Goal: Task Accomplishment & Management: Use online tool/utility

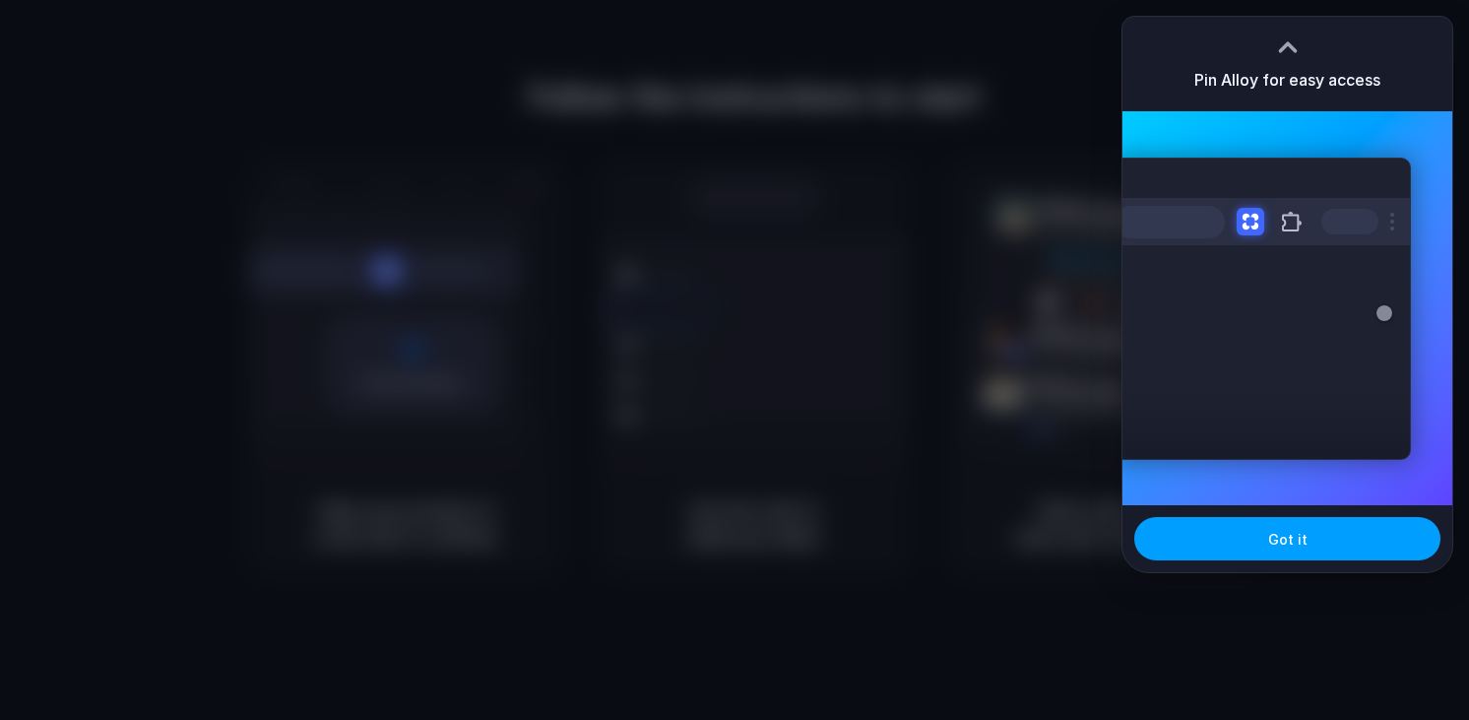
click at [1231, 536] on button "Got it" at bounding box center [1288, 538] width 306 height 43
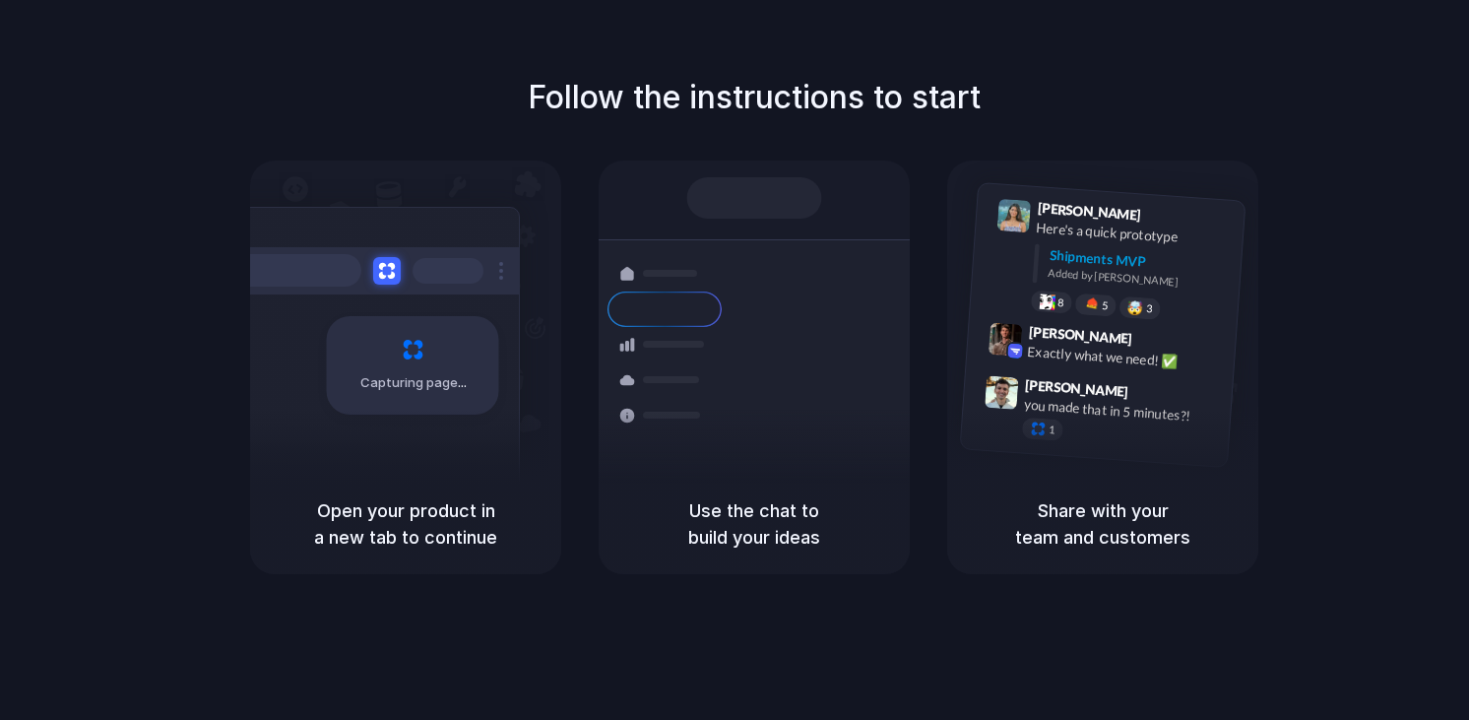
click at [1029, 617] on div "Follow the instructions to start Capturing page Open your product in a new tab …" at bounding box center [754, 379] width 1509 height 759
click at [735, 360] on div at bounding box center [735, 360] width 0 height 0
click at [803, 306] on div "40ft • ETA Dec 28 • In transit" at bounding box center [887, 314] width 213 height 17
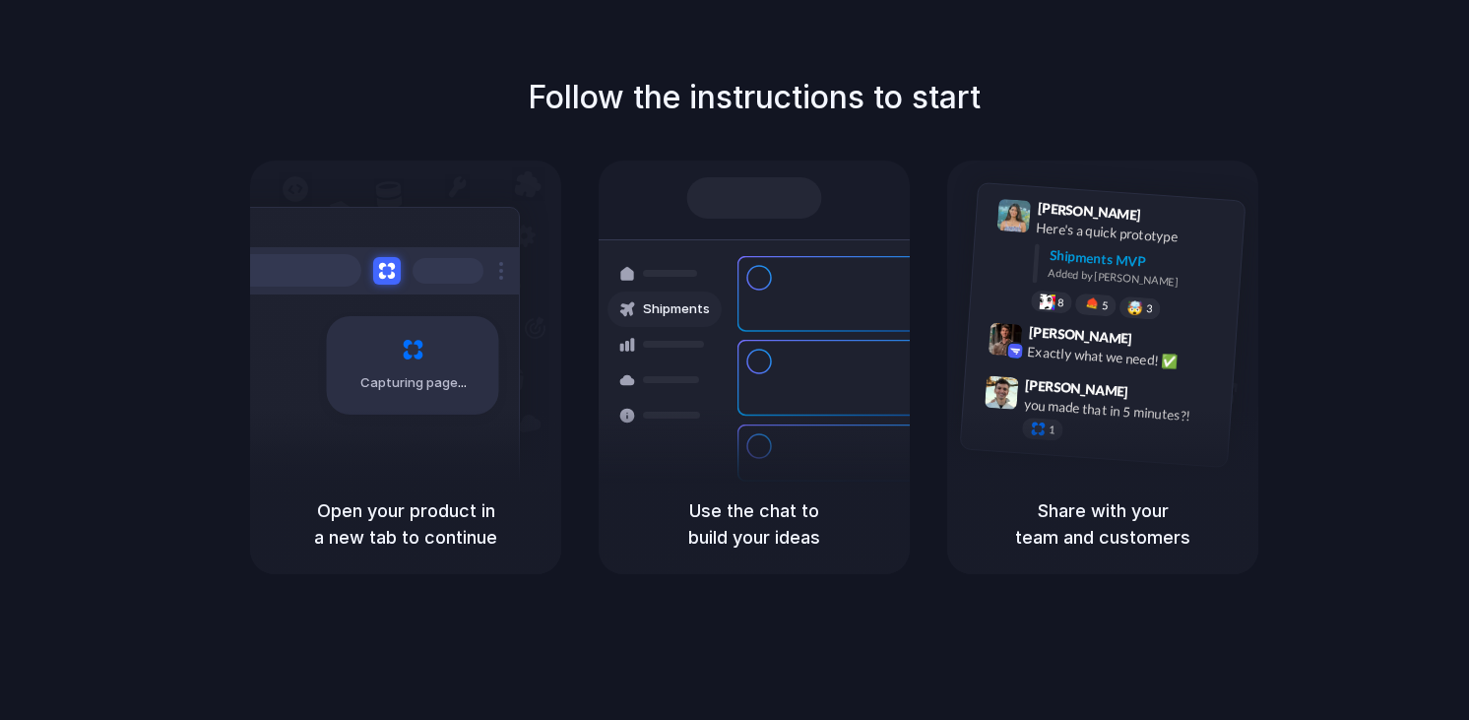
click at [929, 85] on h1 "Follow the instructions to start" at bounding box center [754, 97] width 453 height 47
click at [735, 360] on div at bounding box center [735, 360] width 0 height 0
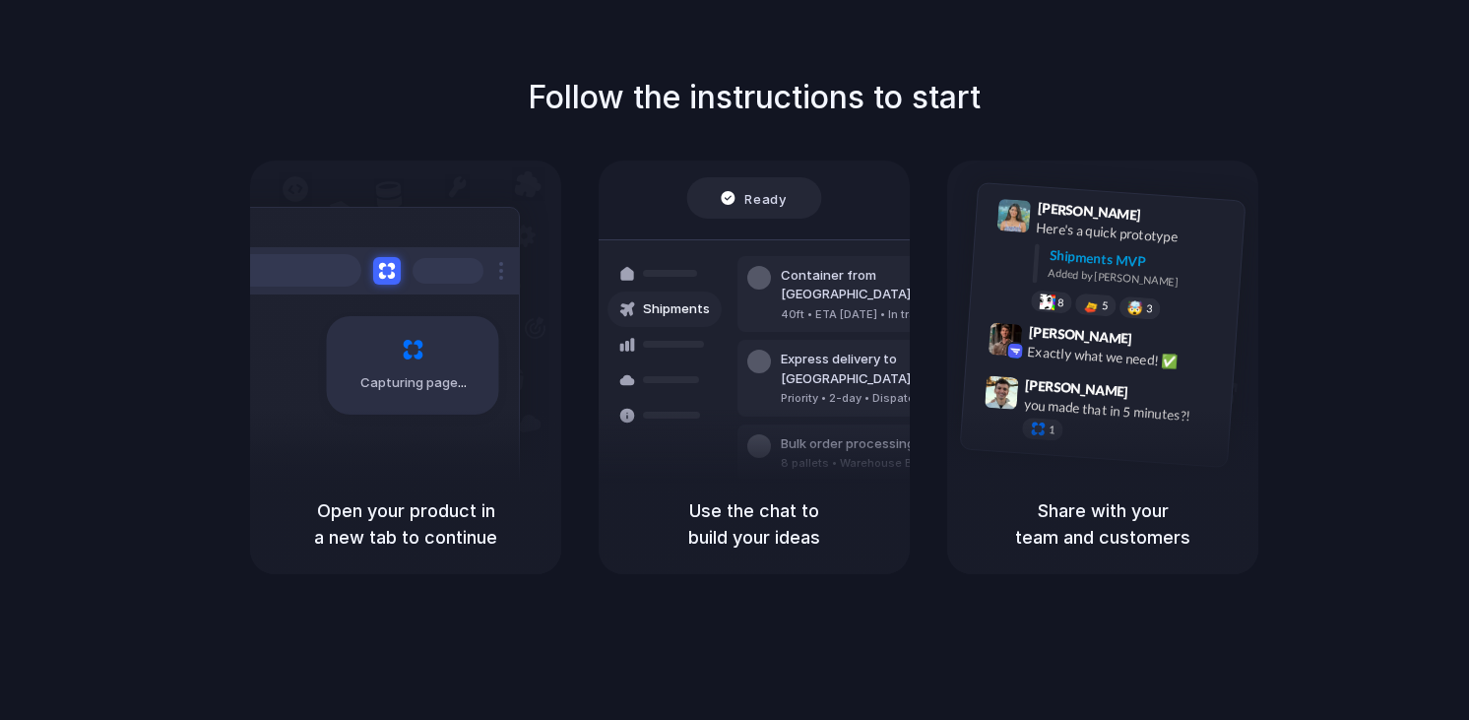
click at [1306, 171] on div "Follow the instructions to start Capturing page Open your product in a new tab …" at bounding box center [754, 324] width 1469 height 500
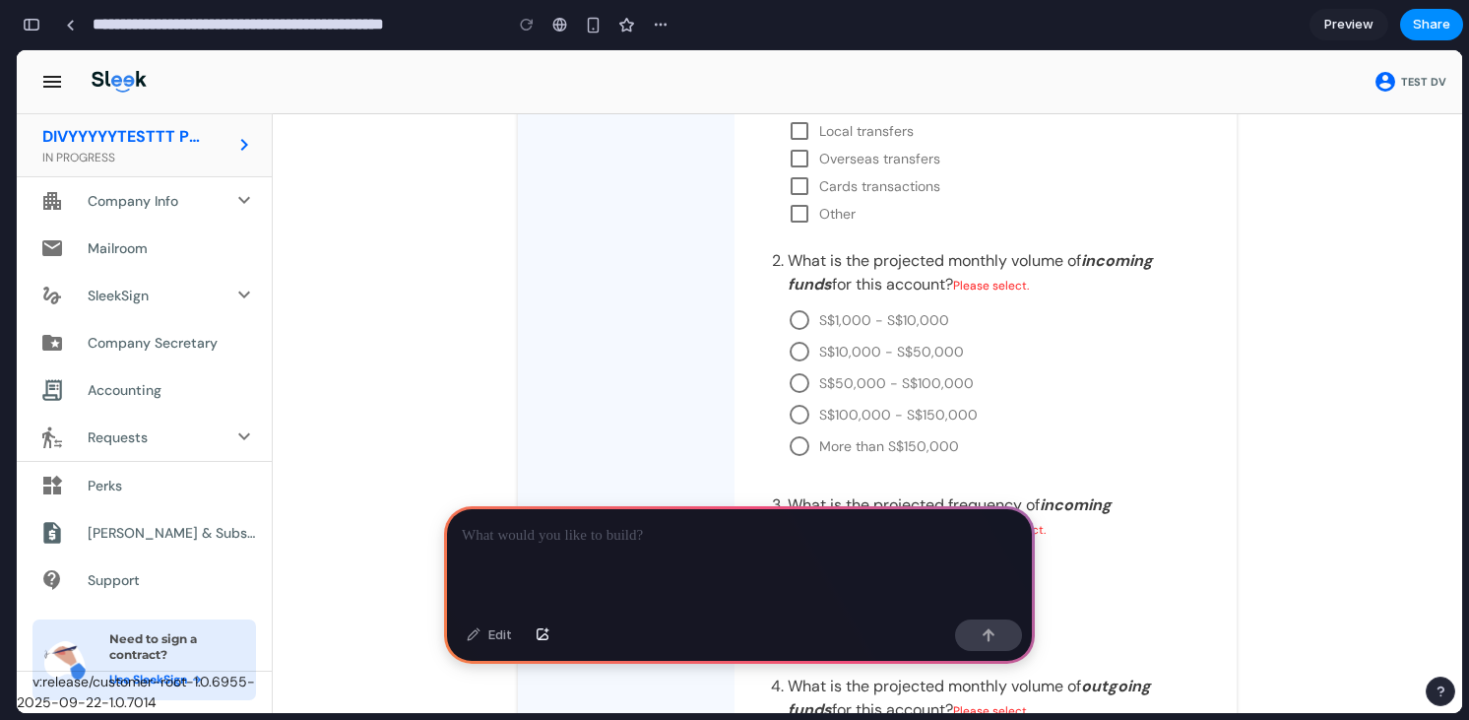
scroll to position [1176, 0]
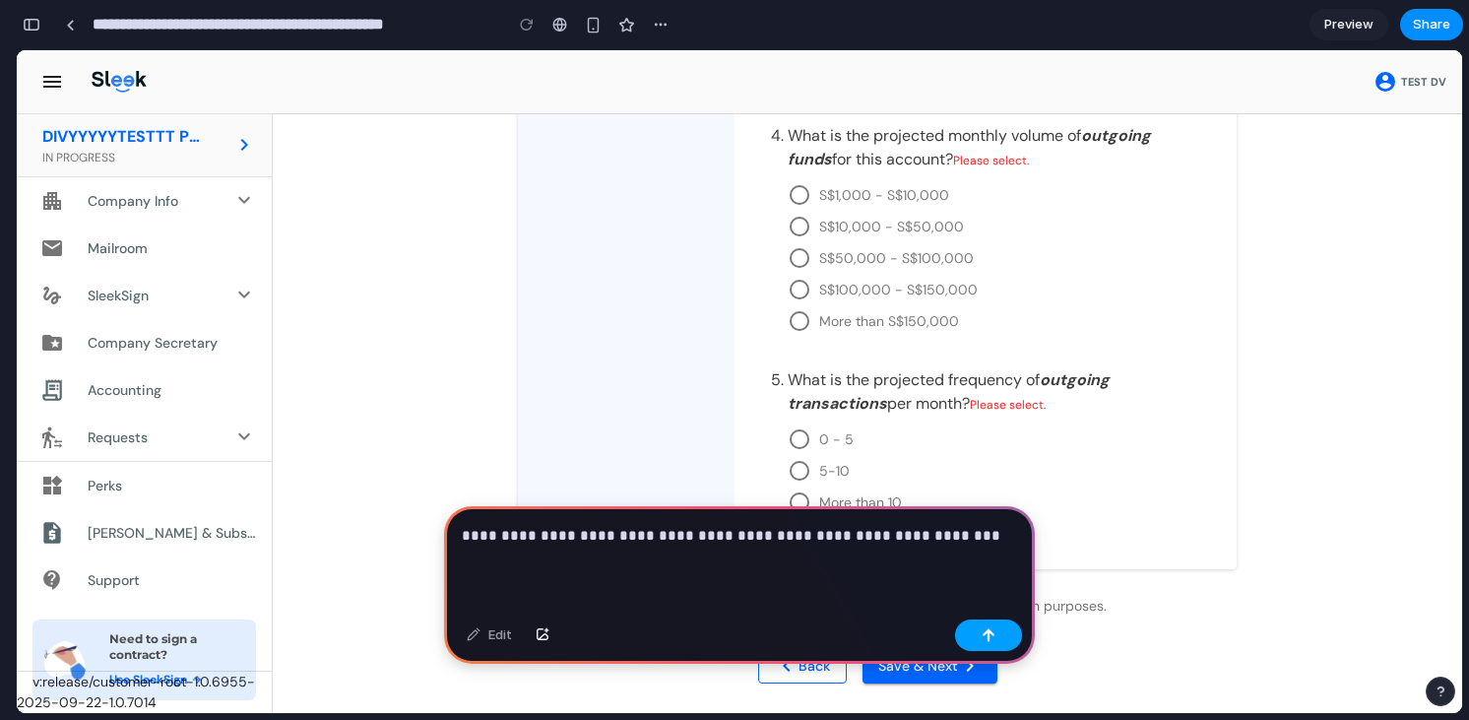
click at [983, 631] on div "button" at bounding box center [989, 635] width 14 height 14
